Goal: Task Accomplishment & Management: Manage account settings

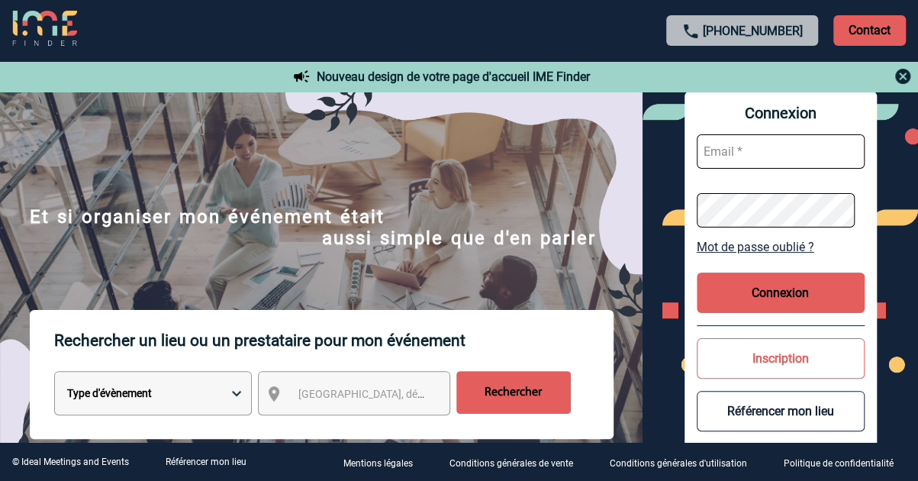
click at [807, 156] on input "text" at bounding box center [781, 151] width 168 height 34
type input "sylvie.madelin@sanofi.com"
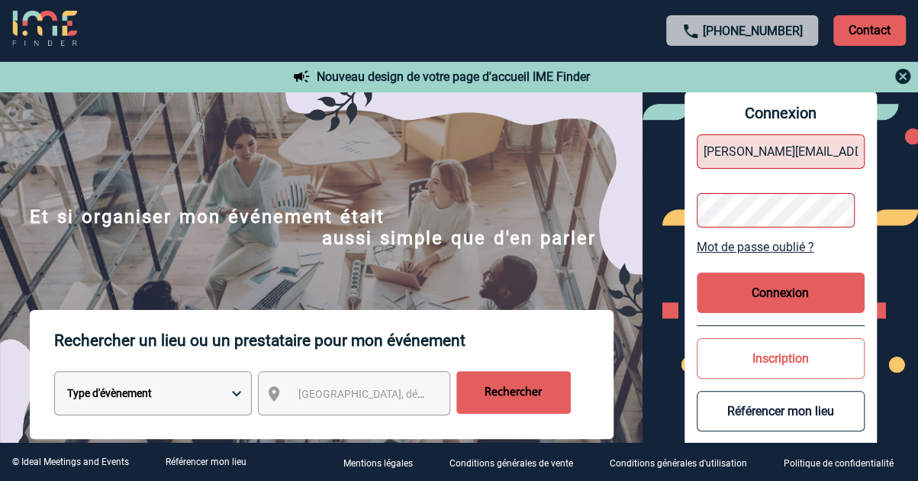
click at [776, 285] on button "Connexion" at bounding box center [781, 292] width 168 height 40
click at [767, 298] on button "Connexion" at bounding box center [781, 292] width 168 height 40
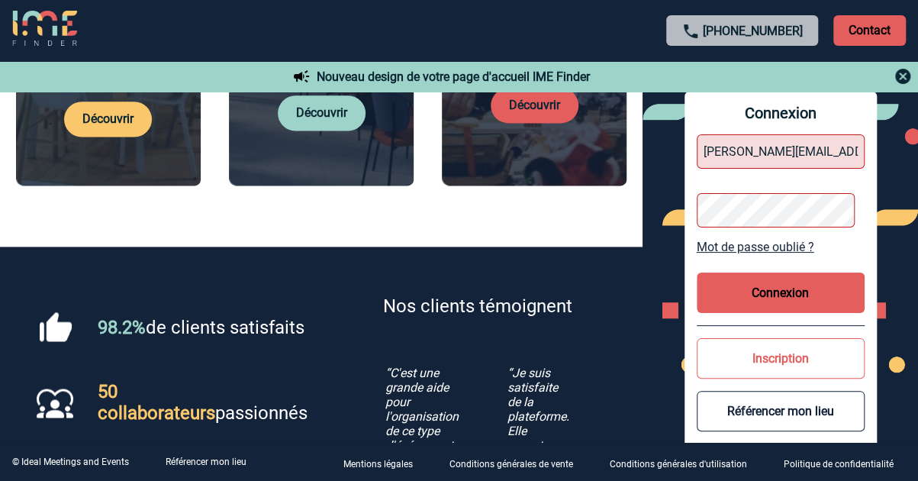
scroll to position [957, 0]
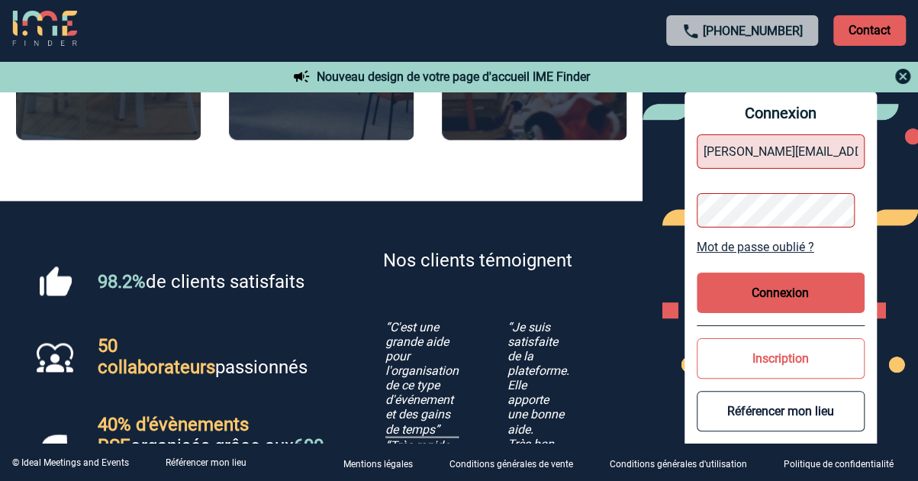
click at [779, 249] on link "Mot de passe oublié ?" at bounding box center [781, 247] width 168 height 14
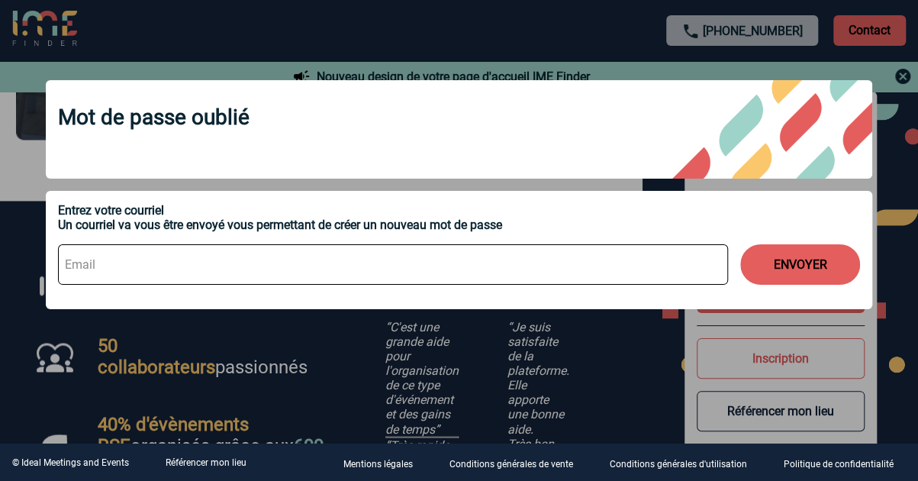
click at [230, 258] on input at bounding box center [393, 264] width 670 height 40
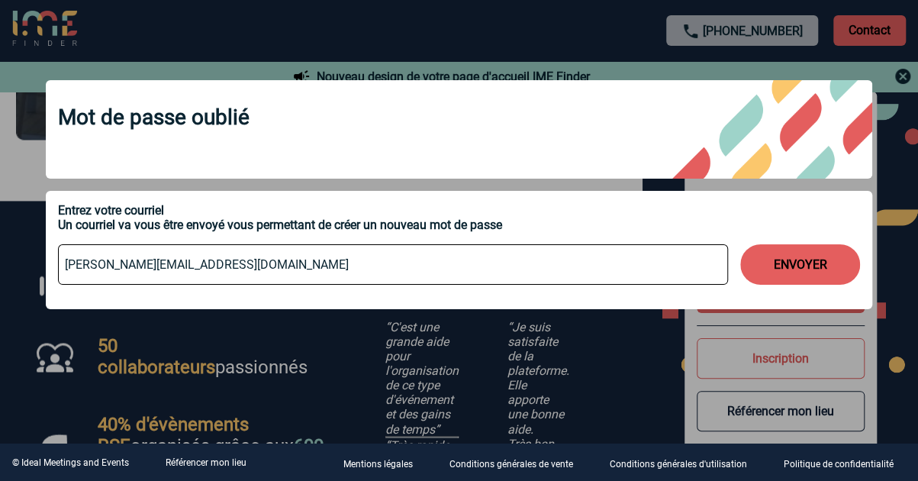
type input "sylvie.madelin@sanofi.com"
click at [740, 244] on button "ENVOYER" at bounding box center [800, 264] width 120 height 40
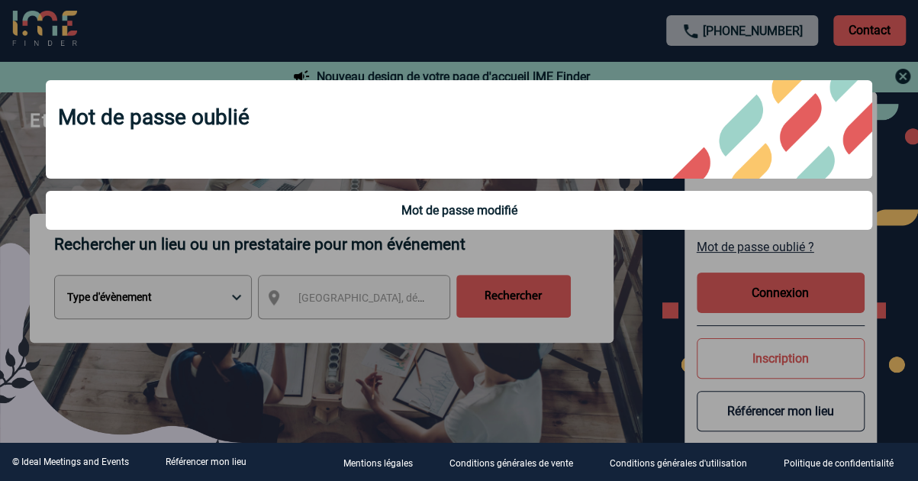
scroll to position [218, 0]
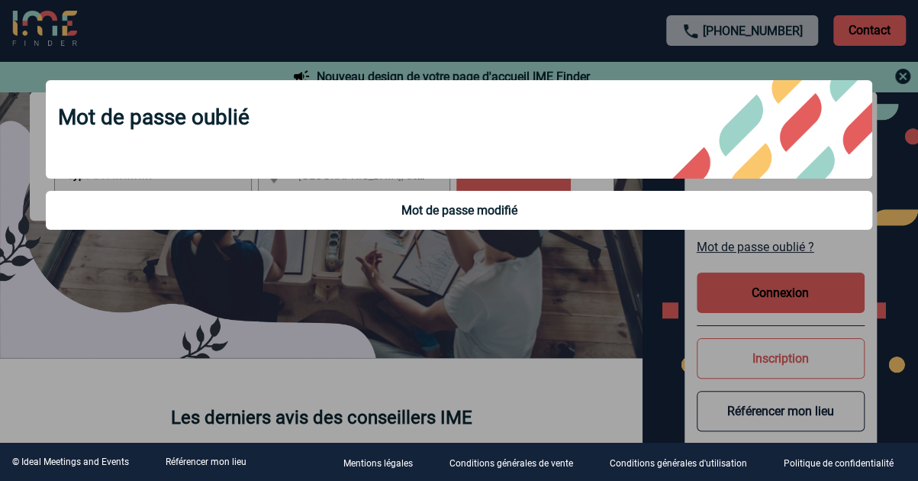
click at [426, 278] on div at bounding box center [459, 240] width 918 height 481
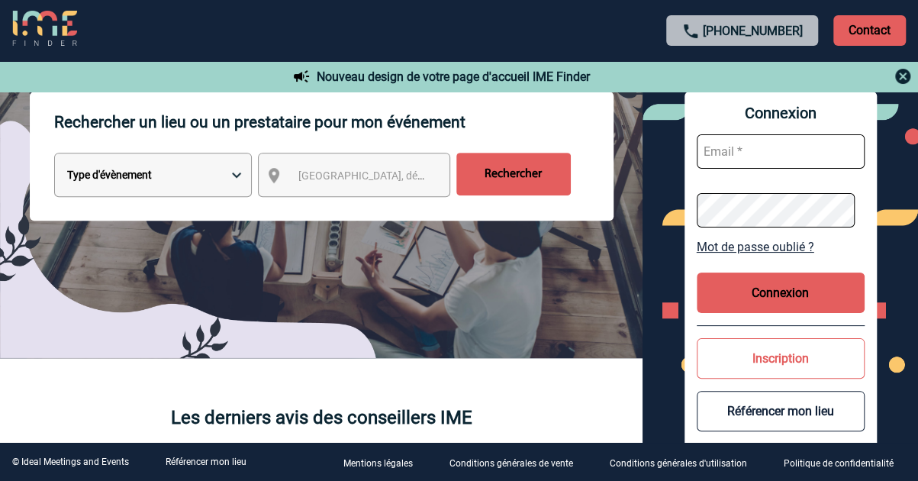
click at [767, 149] on input "text" at bounding box center [781, 151] width 168 height 34
type input "sylvie.madelin@sanofi.com"
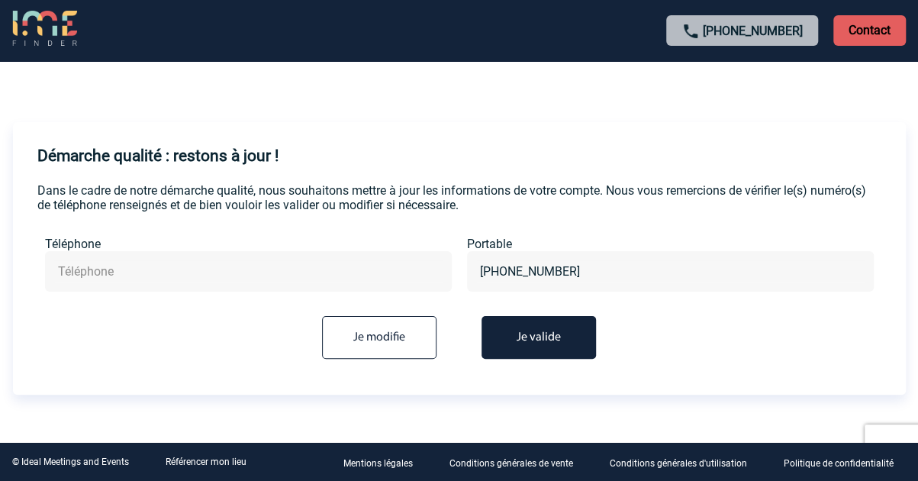
click at [520, 346] on button "Je valide" at bounding box center [538, 337] width 114 height 43
